Goal: Go to known website: Go to known website

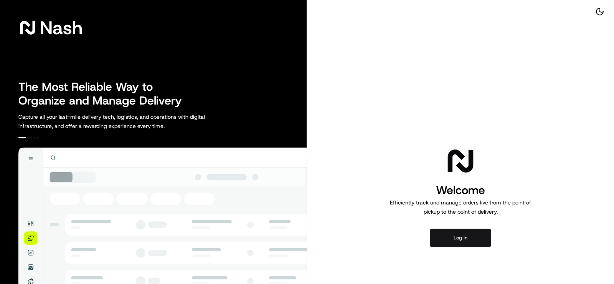
click at [460, 238] on button "Log in" at bounding box center [460, 237] width 61 height 18
